Goal: Transaction & Acquisition: Purchase product/service

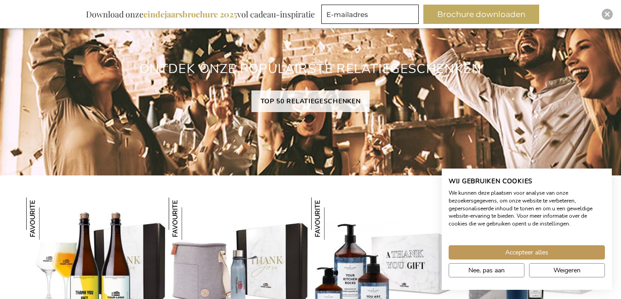
scroll to position [752, 0]
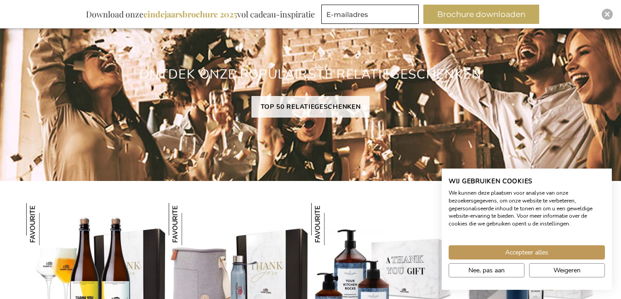
click at [327, 102] on link "TOP 50 RELATIEGESCHENKEN" at bounding box center [311, 107] width 119 height 22
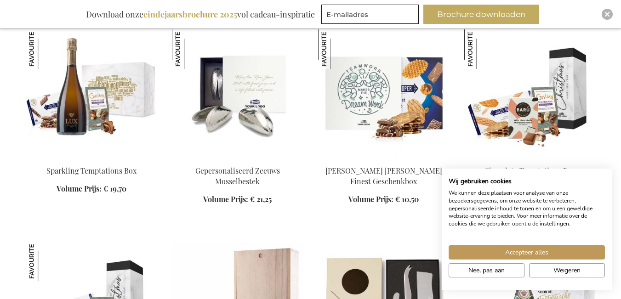
scroll to position [376, 0]
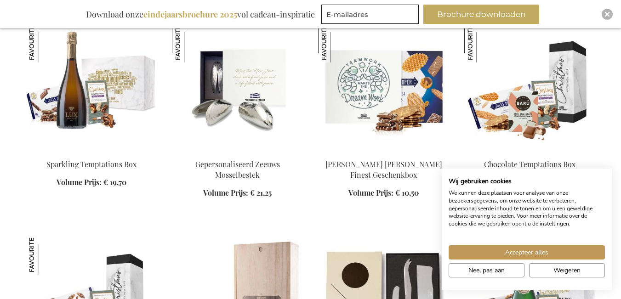
click at [554, 270] on span "Weigeren" at bounding box center [567, 271] width 27 height 10
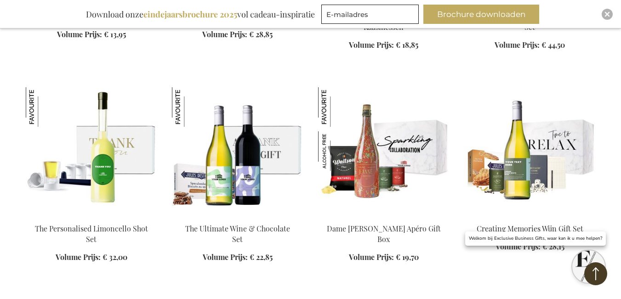
scroll to position [740, 0]
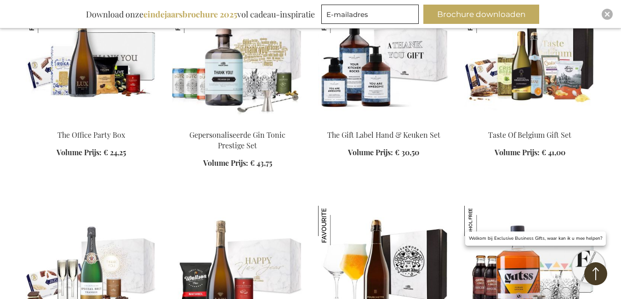
scroll to position [1081, 0]
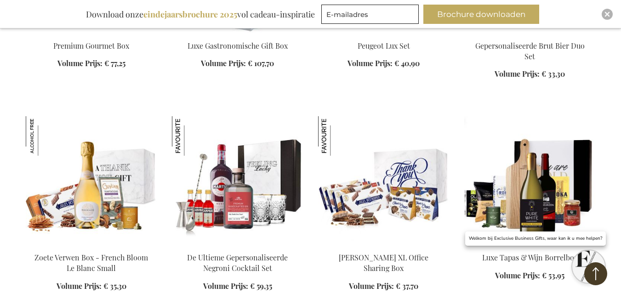
scroll to position [1583, 0]
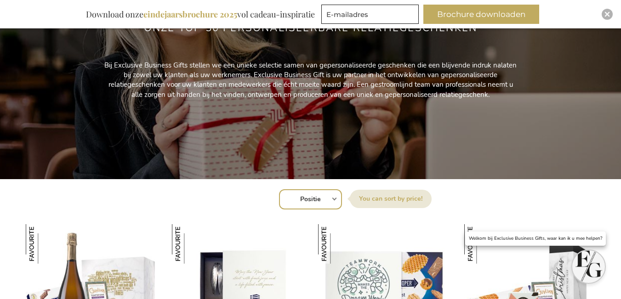
scroll to position [180, 0]
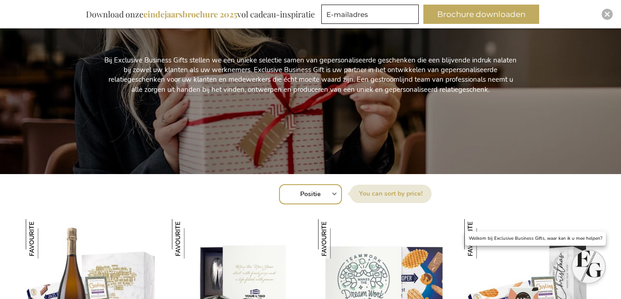
click at [413, 195] on label "Sorteer op" at bounding box center [391, 194] width 82 height 18
click at [342, 195] on select "Positie Best Sellers Meest bekeken Nieuw Biggest Saving Price: low to high Pric…" at bounding box center [310, 194] width 63 height 20
click at [379, 195] on label "Sorteer op" at bounding box center [391, 194] width 82 height 18
click at [342, 195] on select "Positie Best Sellers Meest bekeken Nieuw Biggest Saving Price: low to high Pric…" at bounding box center [310, 194] width 63 height 20
click at [328, 194] on select "Positie Best Sellers Meest bekeken Nieuw Biggest Saving Price: low to high Pric…" at bounding box center [310, 194] width 63 height 20
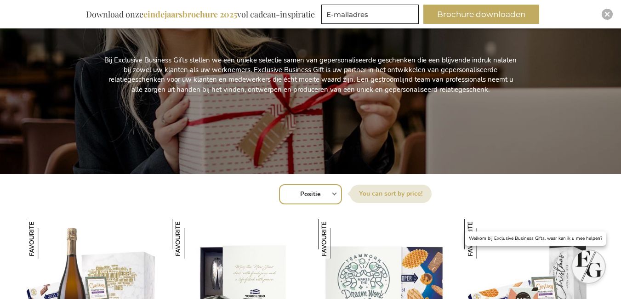
select select "price_asc"
click at [279, 184] on select "Positie Best Sellers Meest bekeken Nieuw Biggest Saving Price: low to high Pric…" at bounding box center [310, 194] width 63 height 20
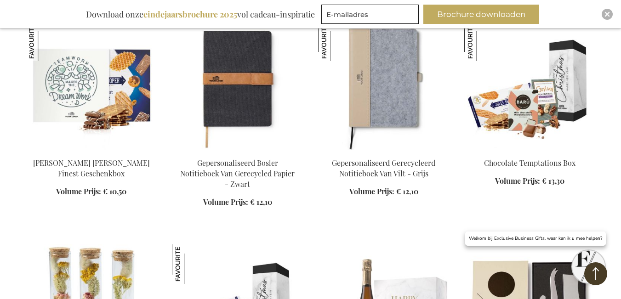
scroll to position [603, 0]
